Goal: Browse casually

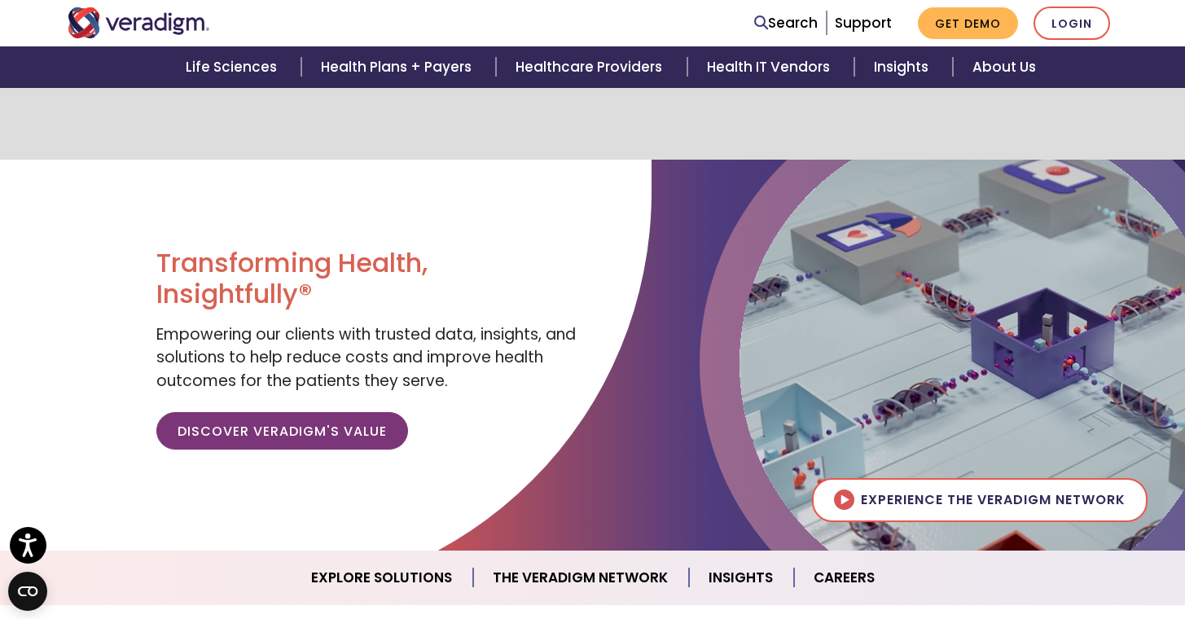
scroll to position [1692, 0]
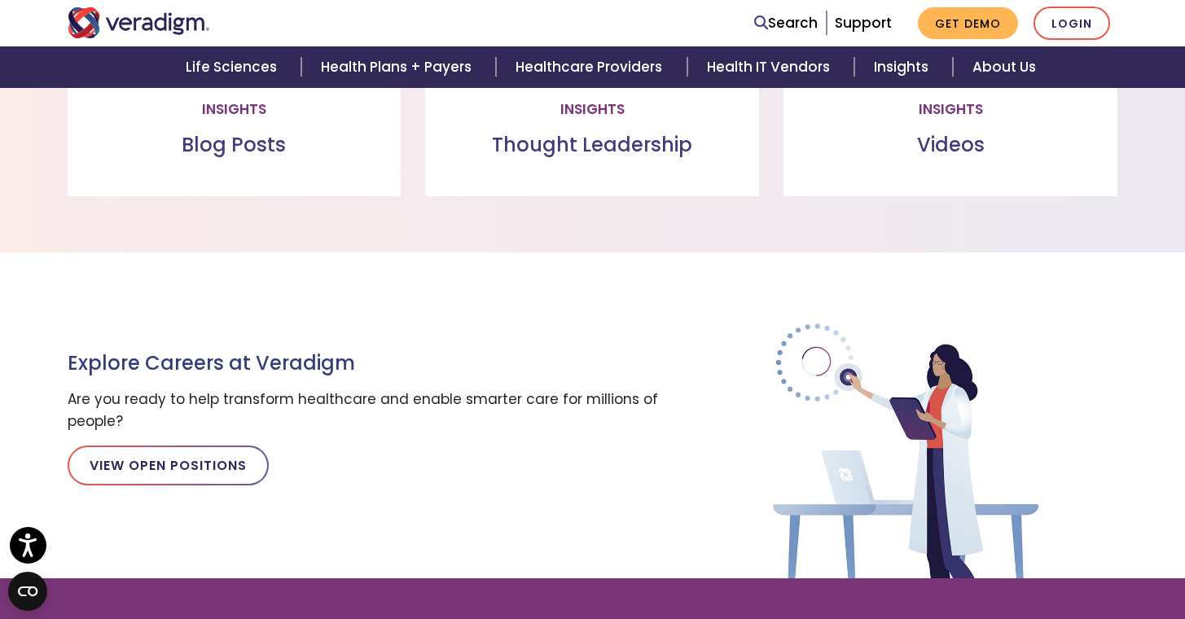
click at [932, 350] on img at bounding box center [906, 447] width 424 height 262
drag, startPoint x: 1040, startPoint y: 360, endPoint x: 1025, endPoint y: 356, distance: 15.2
click at [1039, 360] on img at bounding box center [906, 447] width 424 height 262
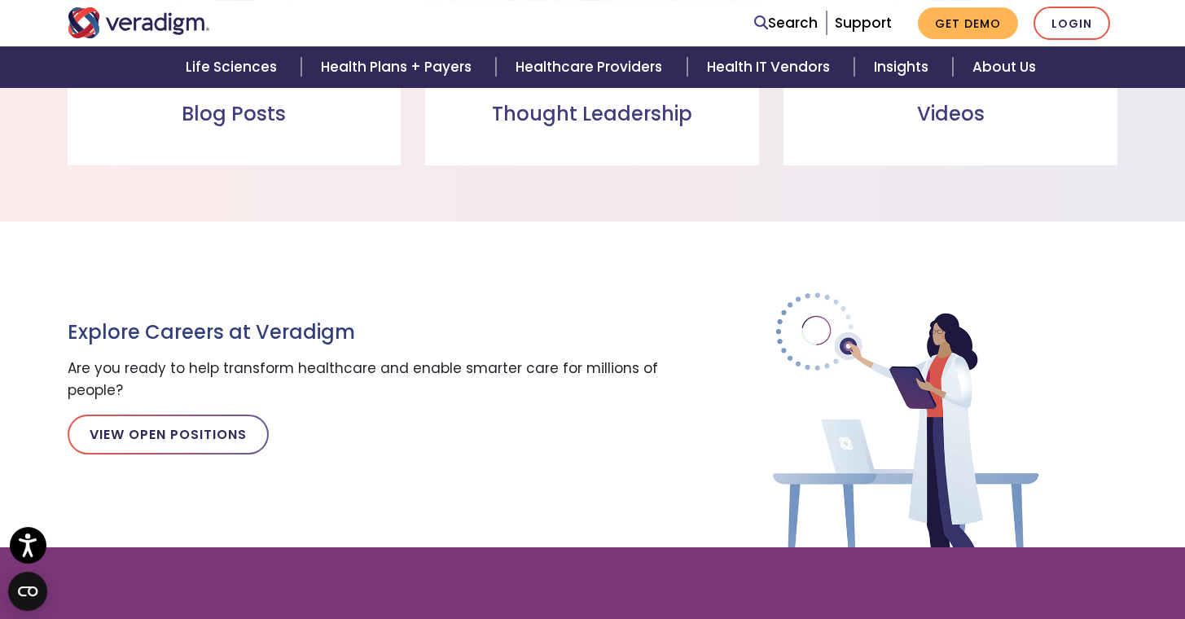
scroll to position [975, 0]
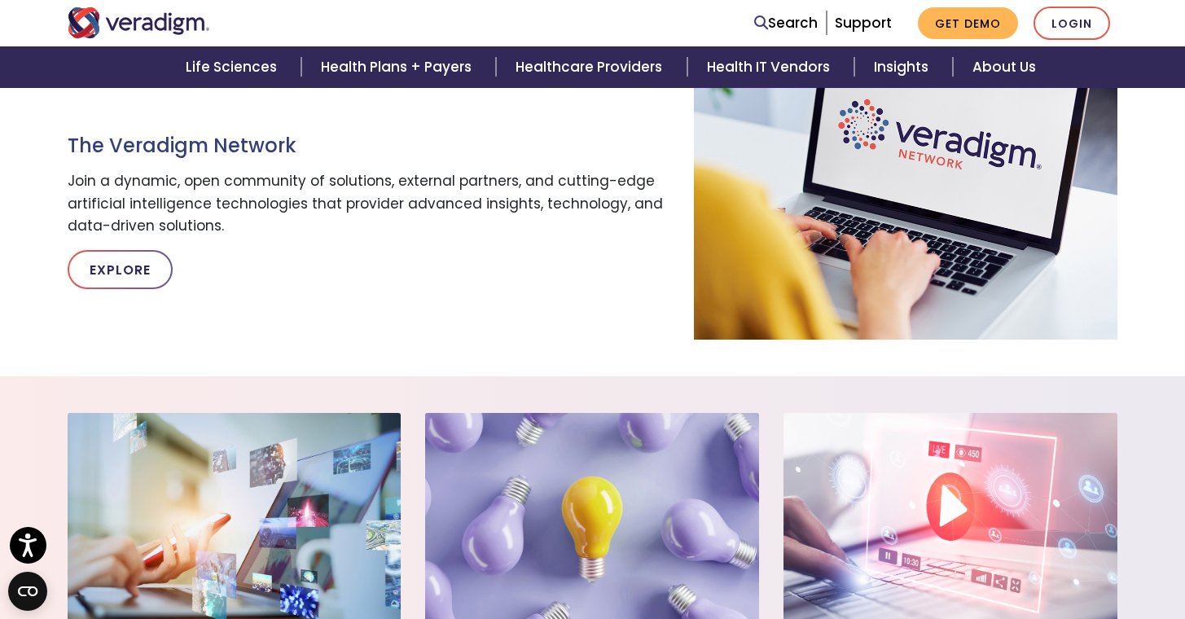
click at [1049, 358] on section "The Veradigm Network Join a dynamic, open community of solutions, external part…" at bounding box center [592, 181] width 1185 height 390
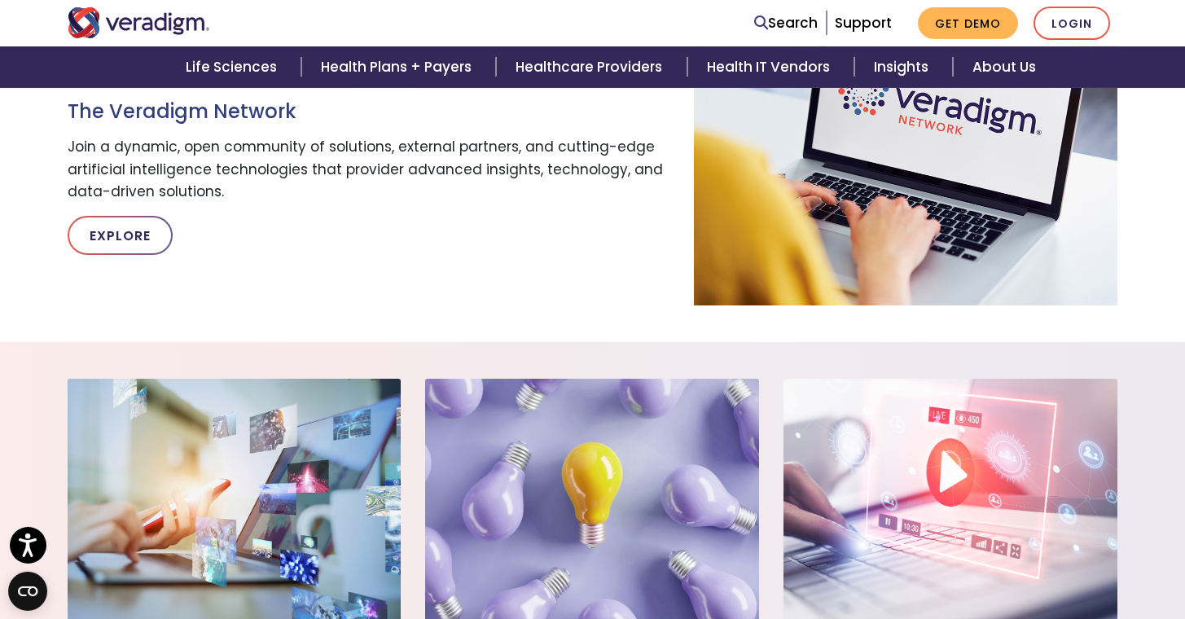
scroll to position [793, 0]
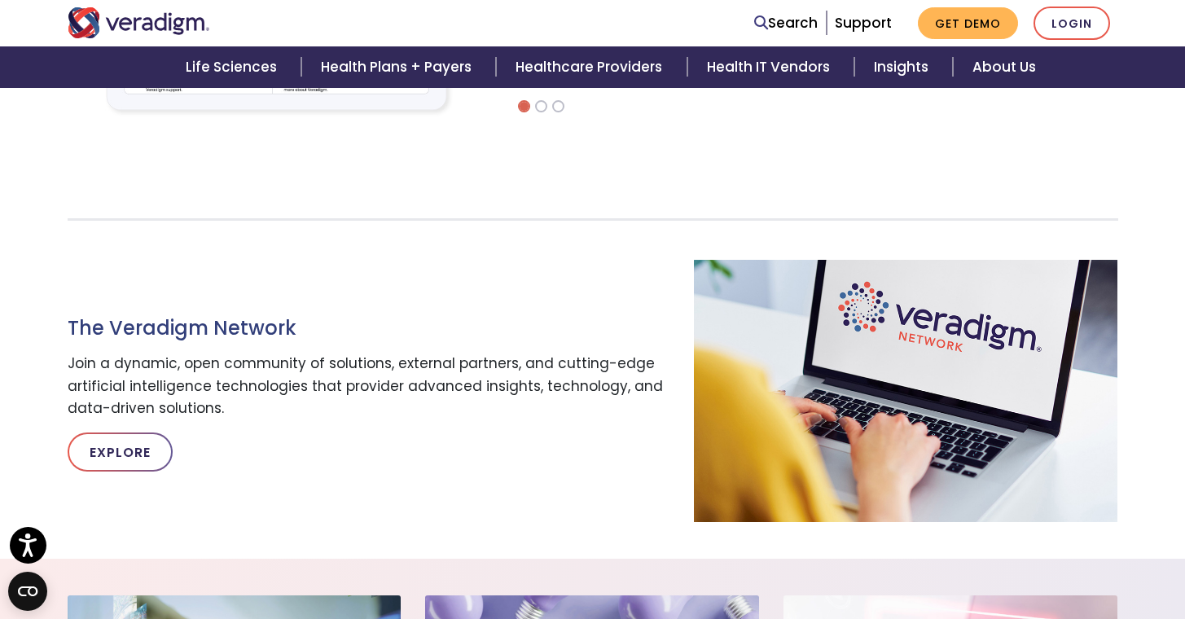
click at [985, 180] on section "The Veradigm Network Join a dynamic, open community of solutions, external part…" at bounding box center [592, 364] width 1185 height 390
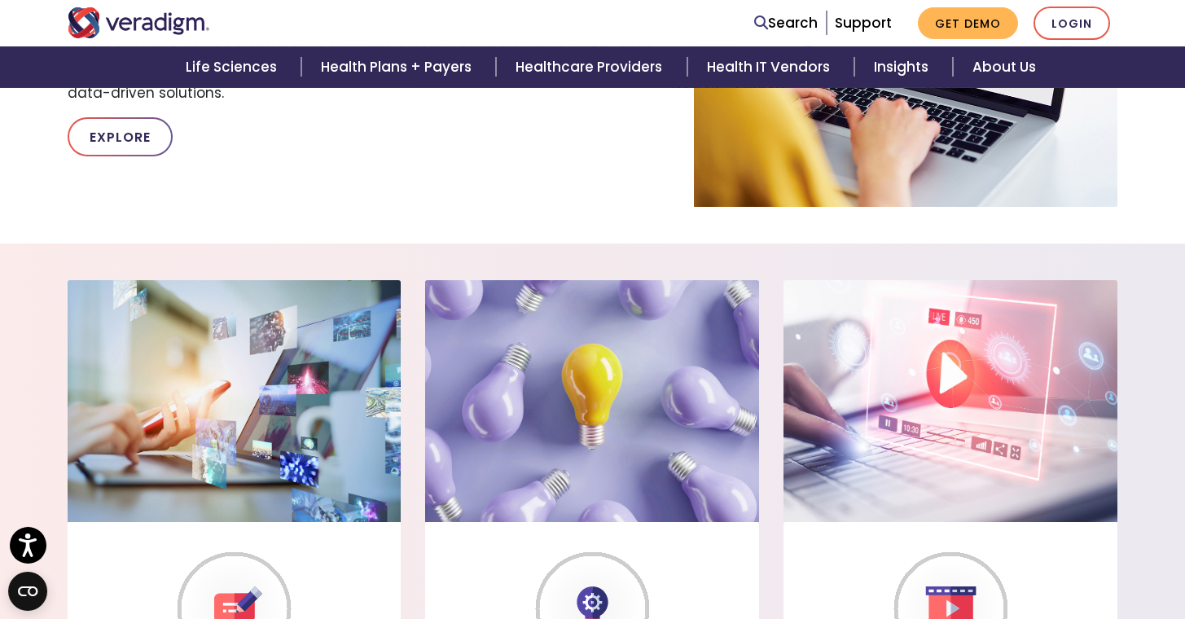
scroll to position [1131, 0]
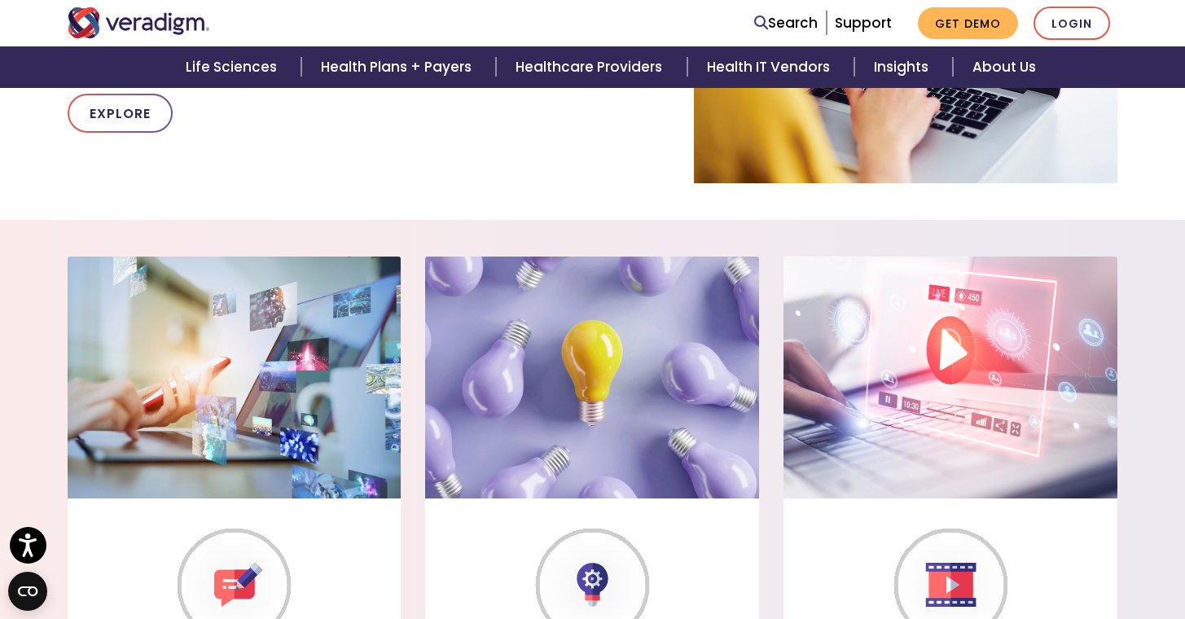
click at [923, 191] on section "The Veradigm Network Join a dynamic, open community of solutions, external part…" at bounding box center [592, 25] width 1185 height 390
click at [906, 231] on section "Insights Blog Posts Blog Posts Read through our collection of valuable insights…" at bounding box center [592, 516] width 1185 height 593
click at [997, 231] on section "Insights Blog Posts Blog Posts Read through our collection of valuable insights…" at bounding box center [592, 516] width 1185 height 593
click at [1054, 228] on section "Insights Blog Posts Blog Posts Read through our collection of valuable insights…" at bounding box center [592, 516] width 1185 height 593
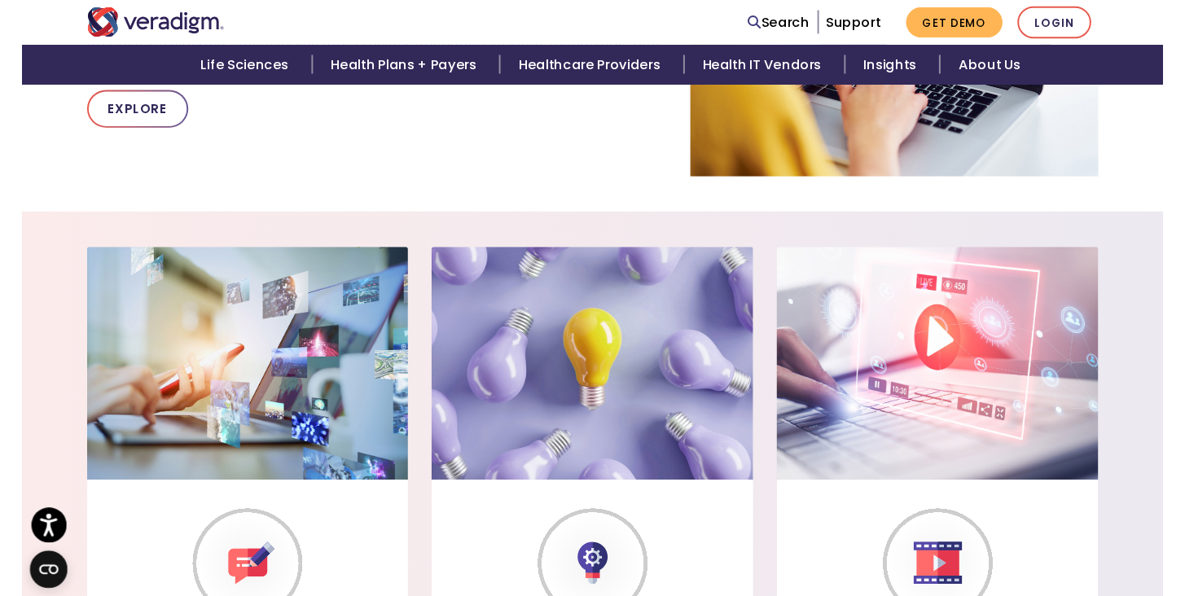
scroll to position [1496, 0]
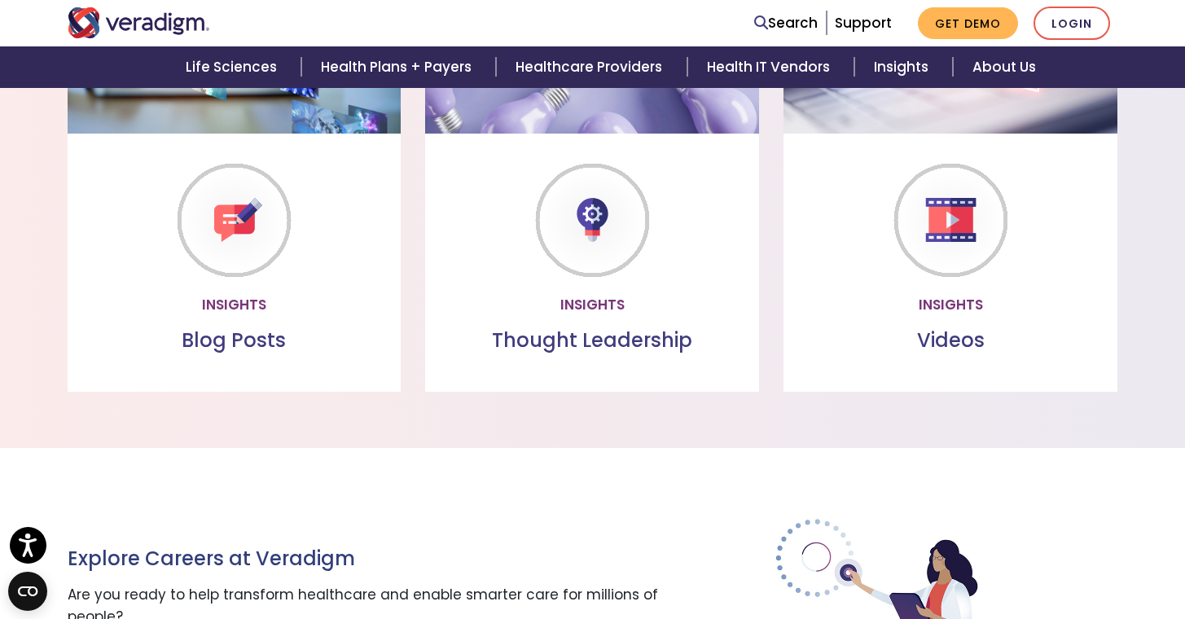
click at [671, 437] on section "Insights Blog Posts Blog Posts Read through our collection of valuable insights…" at bounding box center [592, 151] width 1185 height 593
click at [773, 423] on section "Insights Blog Posts Blog Posts Read through our collection of valuable insights…" at bounding box center [592, 151] width 1185 height 593
click at [968, 428] on section "Insights Blog Posts Blog Posts Read through our collection of valuable insights…" at bounding box center [592, 151] width 1185 height 593
click at [995, 422] on section "Insights Blog Posts Blog Posts Read through our collection of valuable insights…" at bounding box center [592, 151] width 1185 height 593
click at [703, 423] on section "Insights Blog Posts Blog Posts Read through our collection of valuable insights…" at bounding box center [592, 151] width 1185 height 593
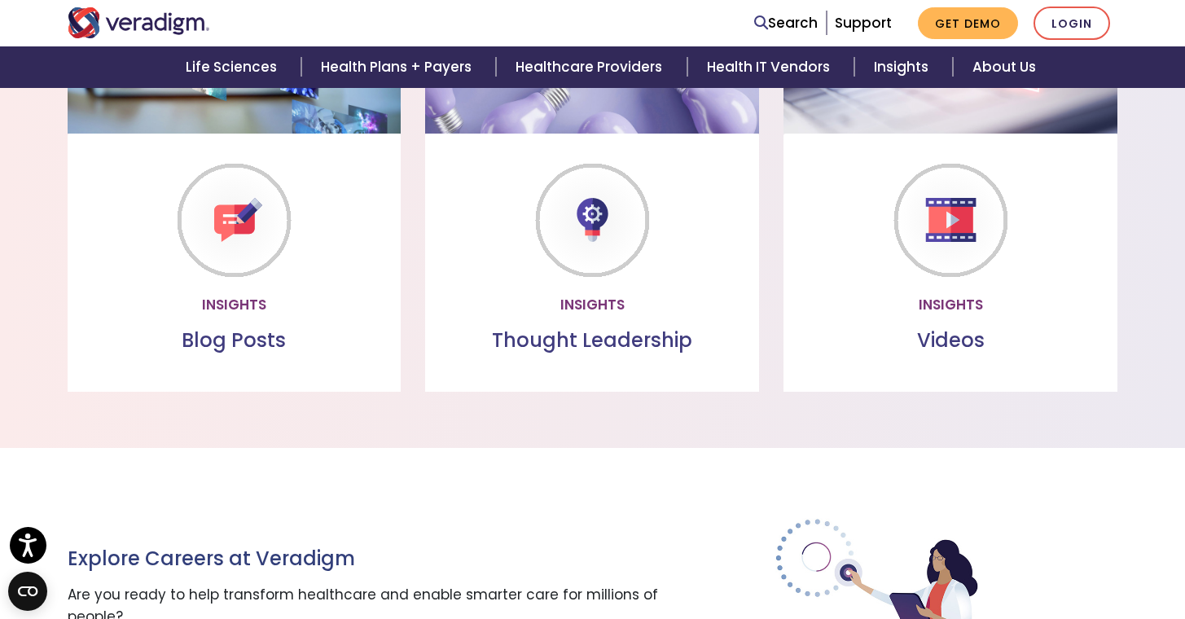
click at [1065, 499] on div "Explore Careers at Veradigm Are you ready to help transform healthcare and enab…" at bounding box center [592, 611] width 1075 height 326
